Goal: Transaction & Acquisition: Book appointment/travel/reservation

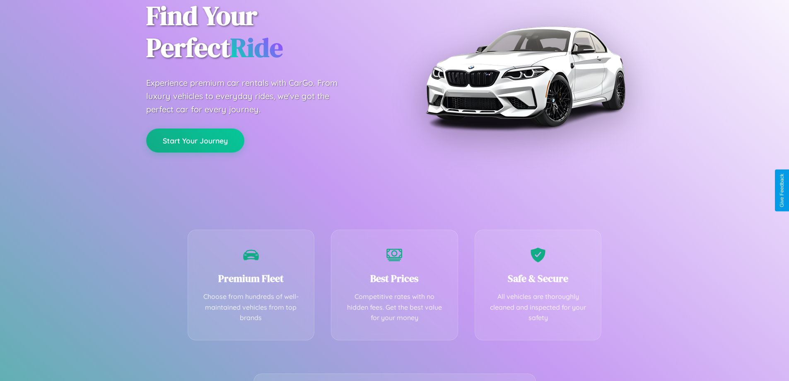
scroll to position [163, 0]
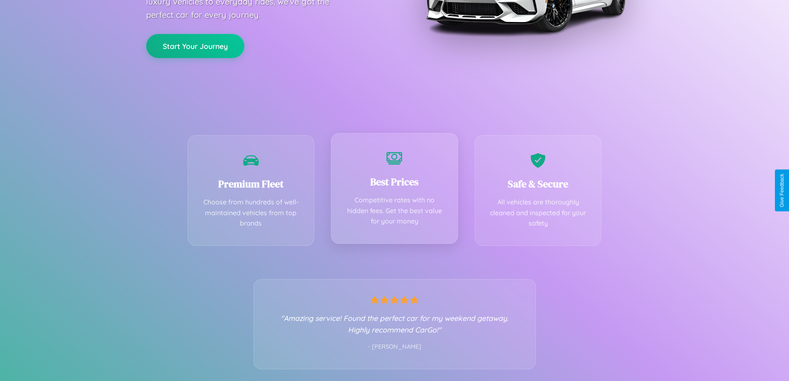
click at [394, 190] on div "Best Prices Competitive rates with no hidden fees. Get the best value for your …" at bounding box center [394, 188] width 127 height 111
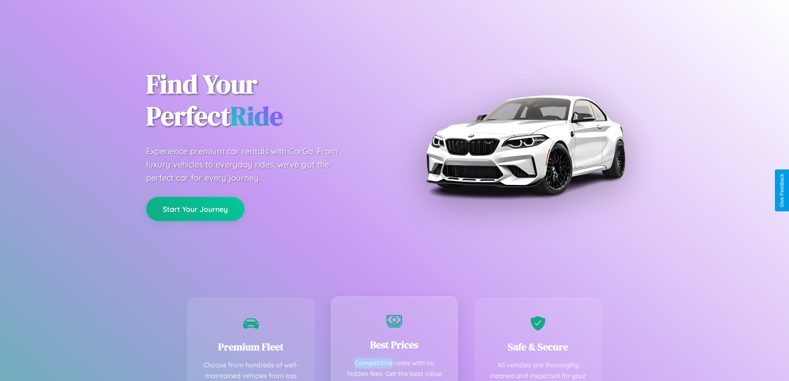
scroll to position [0, 0]
click at [195, 209] on button "Start Your Journey" at bounding box center [195, 208] width 98 height 24
click at [195, 208] on button "Start Your Journey" at bounding box center [195, 208] width 98 height 24
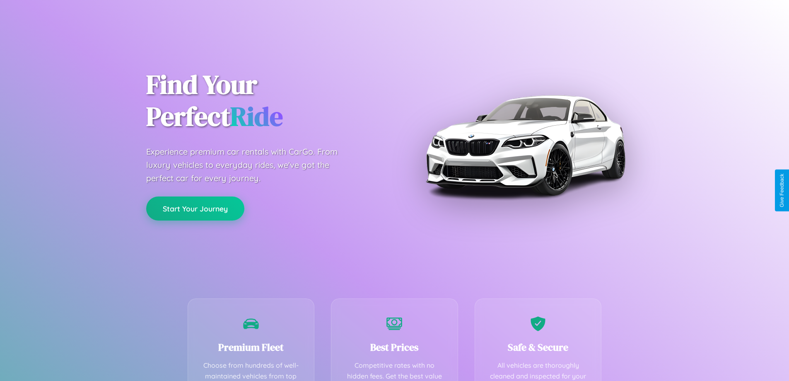
click at [195, 208] on button "Start Your Journey" at bounding box center [195, 208] width 98 height 24
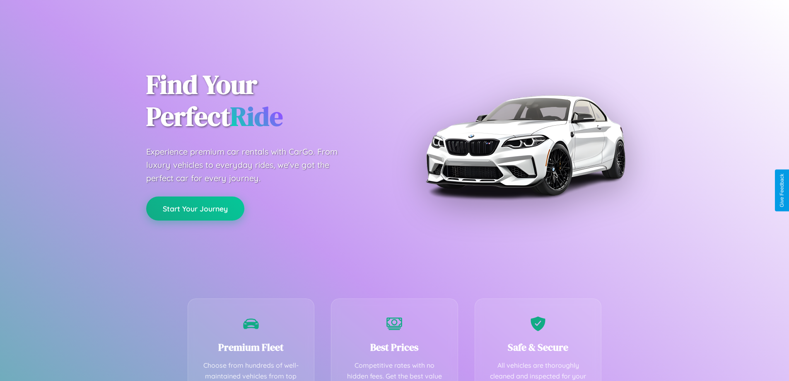
click at [195, 208] on button "Start Your Journey" at bounding box center [195, 208] width 98 height 24
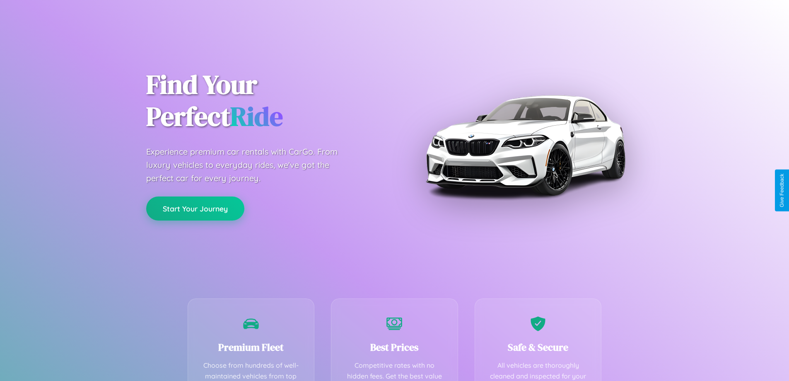
click at [195, 208] on button "Start Your Journey" at bounding box center [195, 208] width 98 height 24
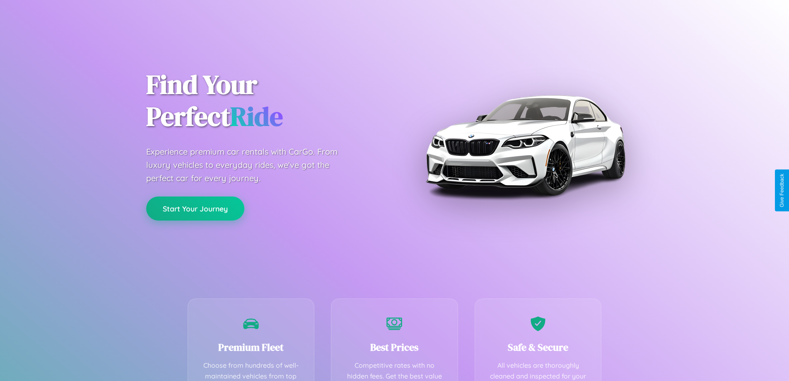
click at [195, 208] on button "Start Your Journey" at bounding box center [195, 208] width 98 height 24
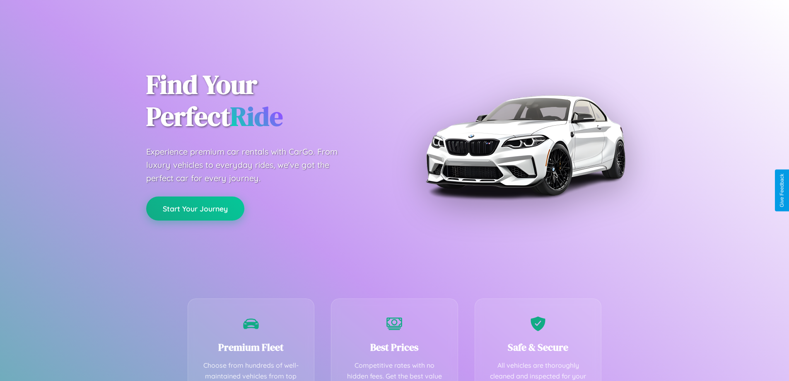
click at [195, 208] on button "Start Your Journey" at bounding box center [195, 208] width 98 height 24
